Goal: Navigation & Orientation: Find specific page/section

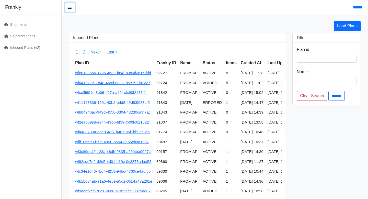
click at [70, 6] on icon at bounding box center [70, 7] width 4 height 4
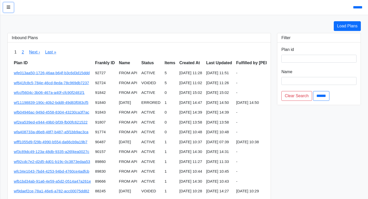
click at [9, 6] on icon at bounding box center [9, 7] width 4 height 4
